Goal: Communication & Community: Answer question/provide support

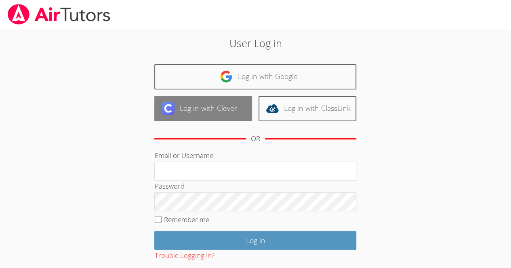
click at [176, 116] on link "Log in with Clever" at bounding box center [203, 108] width 98 height 25
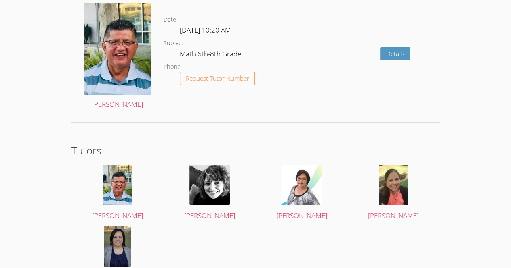
scroll to position [1310, 0]
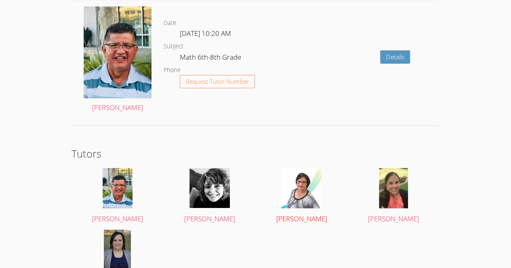
click at [296, 188] on img at bounding box center [301, 188] width 40 height 40
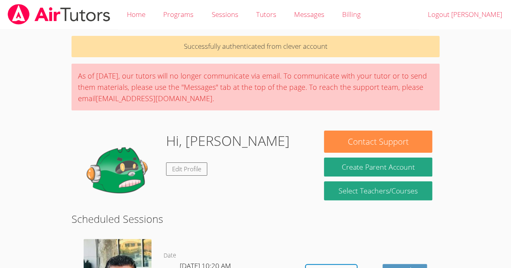
scroll to position [1310, 0]
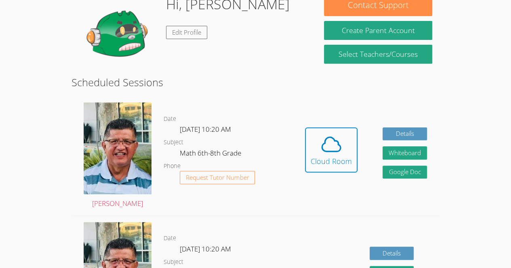
scroll to position [147, 0]
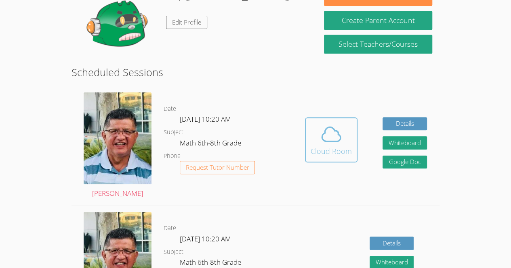
drag, startPoint x: 327, startPoint y: 119, endPoint x: 309, endPoint y: 133, distance: 22.5
click at [309, 133] on button "Cloud Room" at bounding box center [331, 139] width 52 height 45
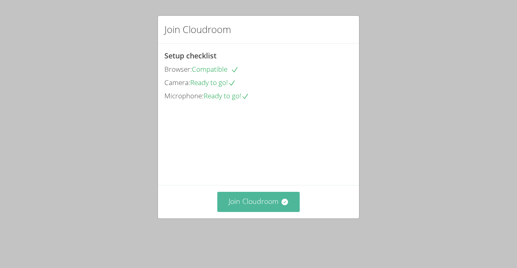
click at [274, 212] on button "Join Cloudroom" at bounding box center [258, 202] width 83 height 20
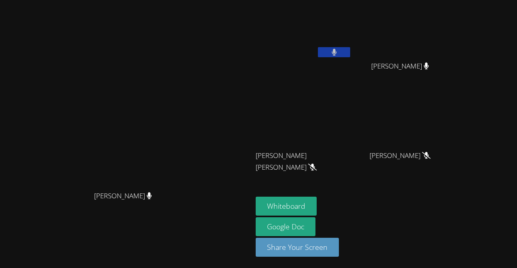
click at [350, 50] on button at bounding box center [334, 52] width 32 height 10
click at [316, 198] on button "Whiteboard" at bounding box center [285, 206] width 61 height 19
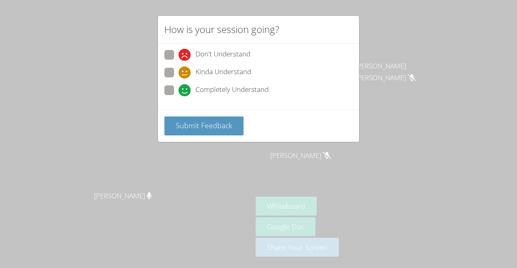
click at [196, 94] on span "Completely Understand" at bounding box center [231, 90] width 73 height 12
click at [185, 92] on input "Completely Understand" at bounding box center [181, 89] width 7 height 7
radio input "true"
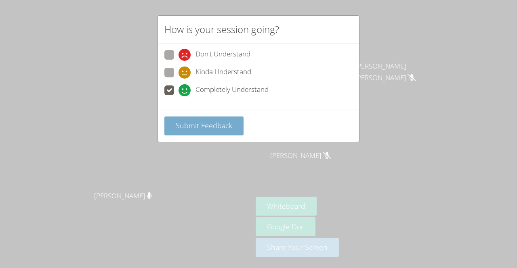
click at [203, 130] on button "Submit Feedback" at bounding box center [203, 126] width 79 height 19
